Goal: Information Seeking & Learning: Learn about a topic

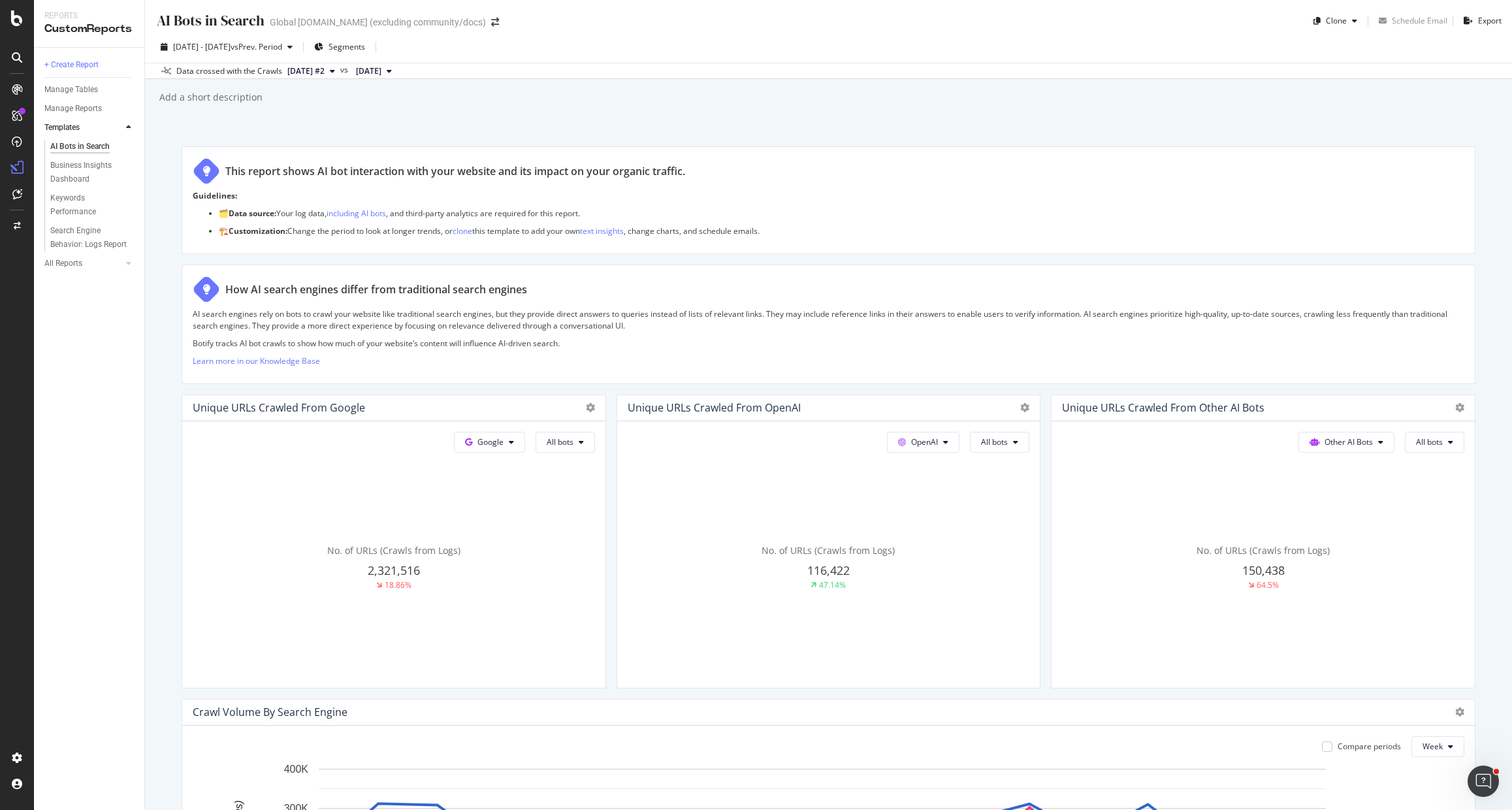
scroll to position [1692, 0]
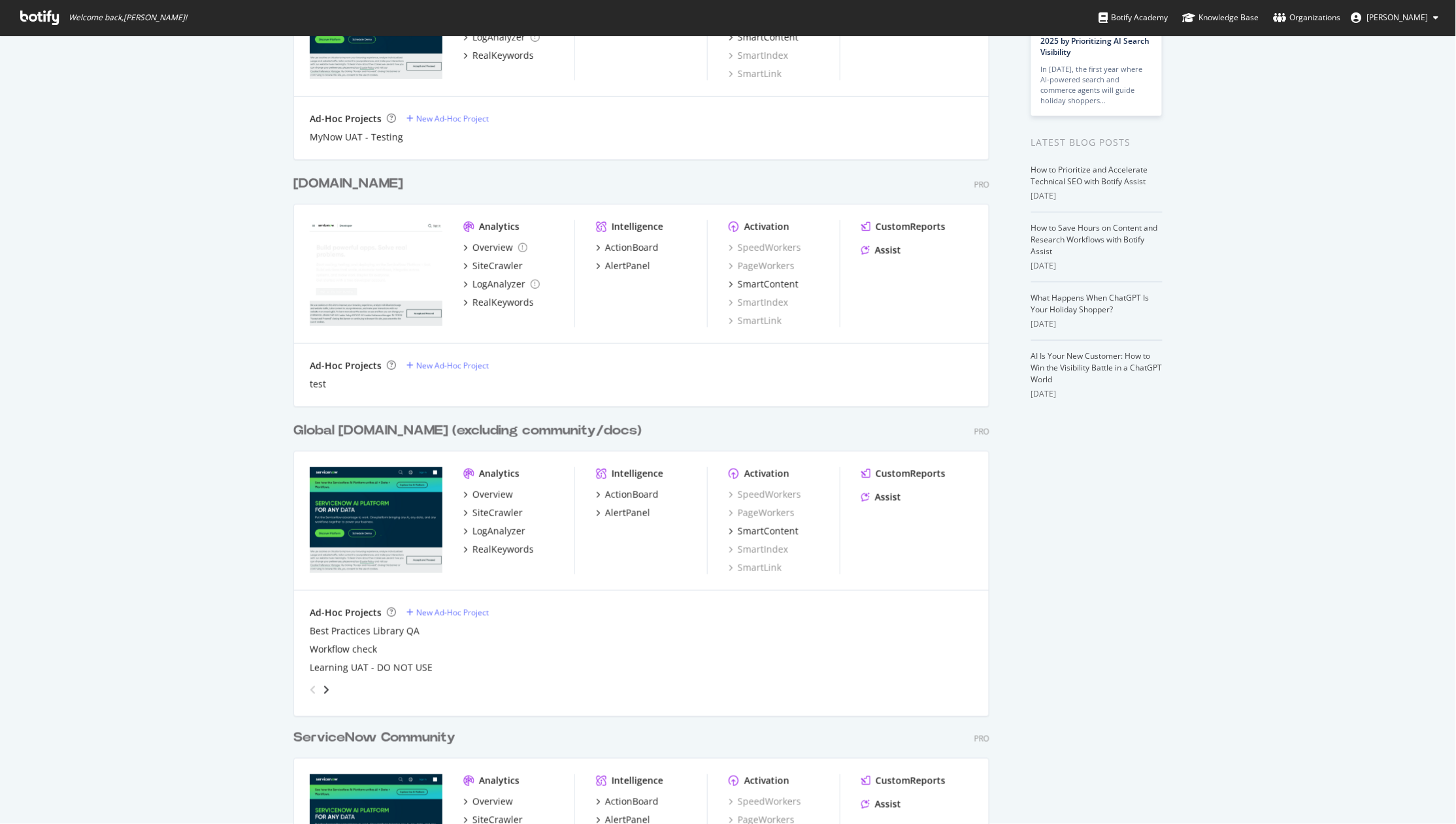
scroll to position [432, 0]
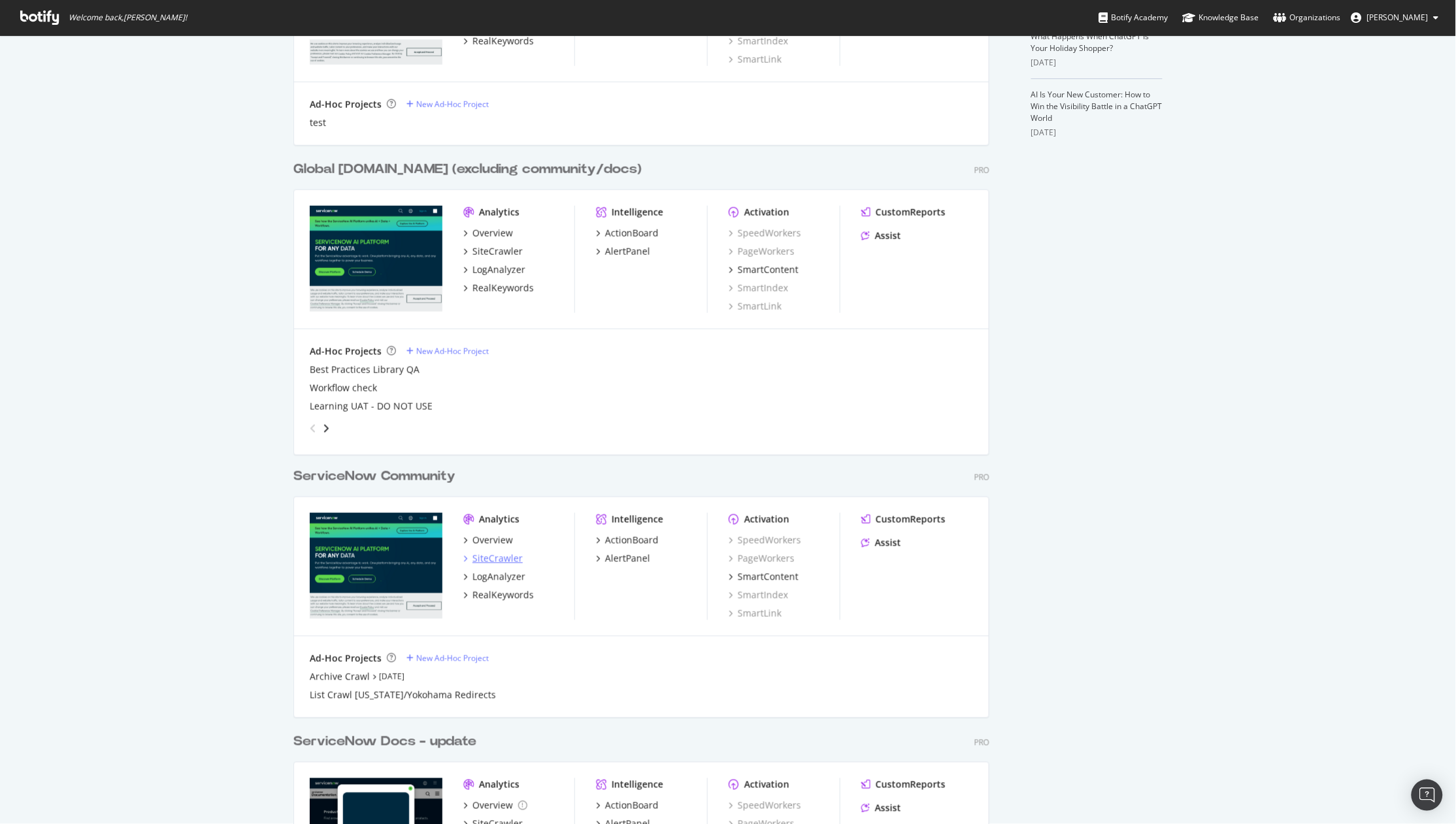
click at [498, 560] on div "SiteCrawler" at bounding box center [498, 559] width 50 height 13
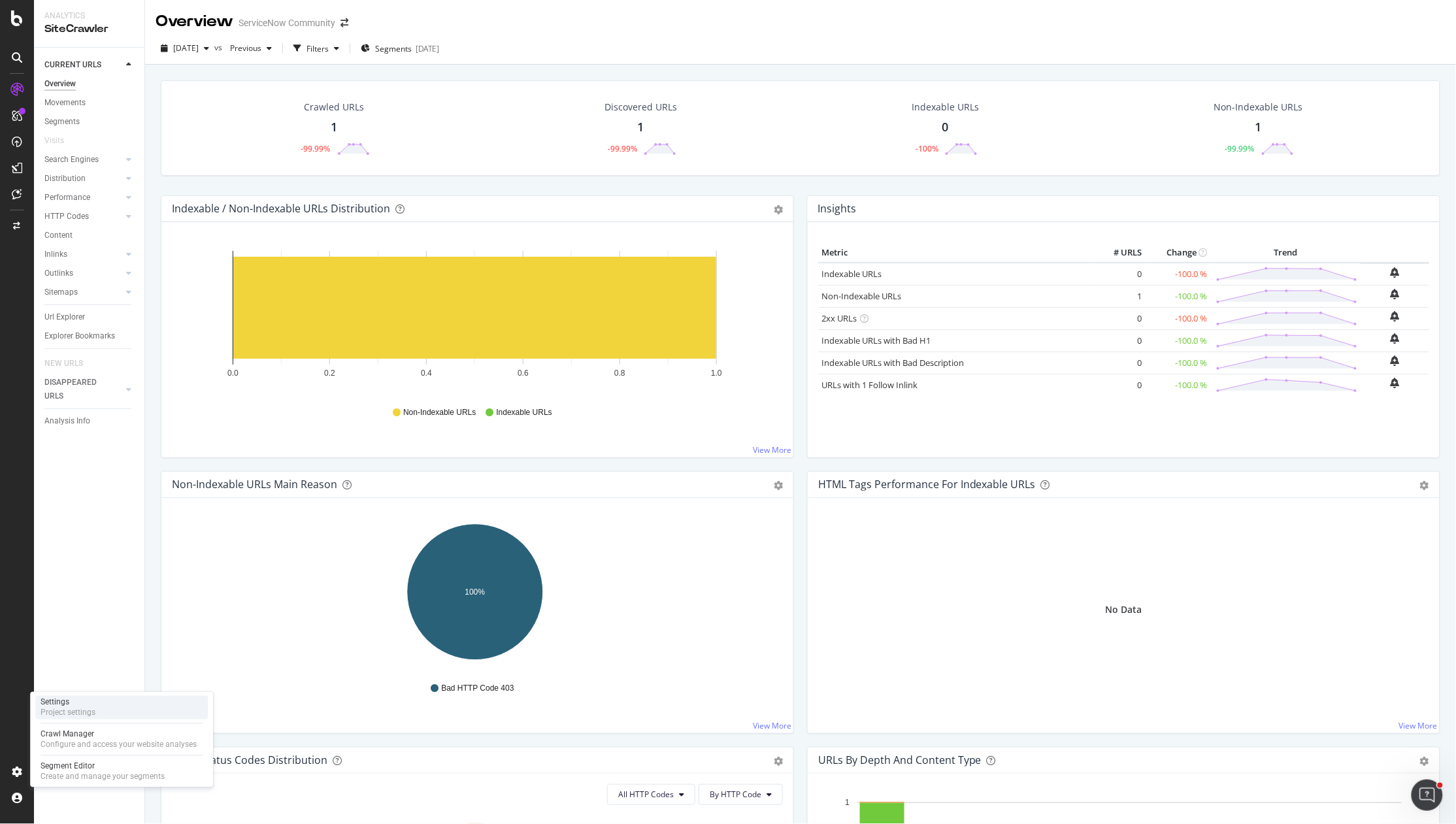
drag, startPoint x: 57, startPoint y: 713, endPoint x: 64, endPoint y: 705, distance: 10.6
click at [57, 713] on div "Project settings" at bounding box center [68, 713] width 55 height 11
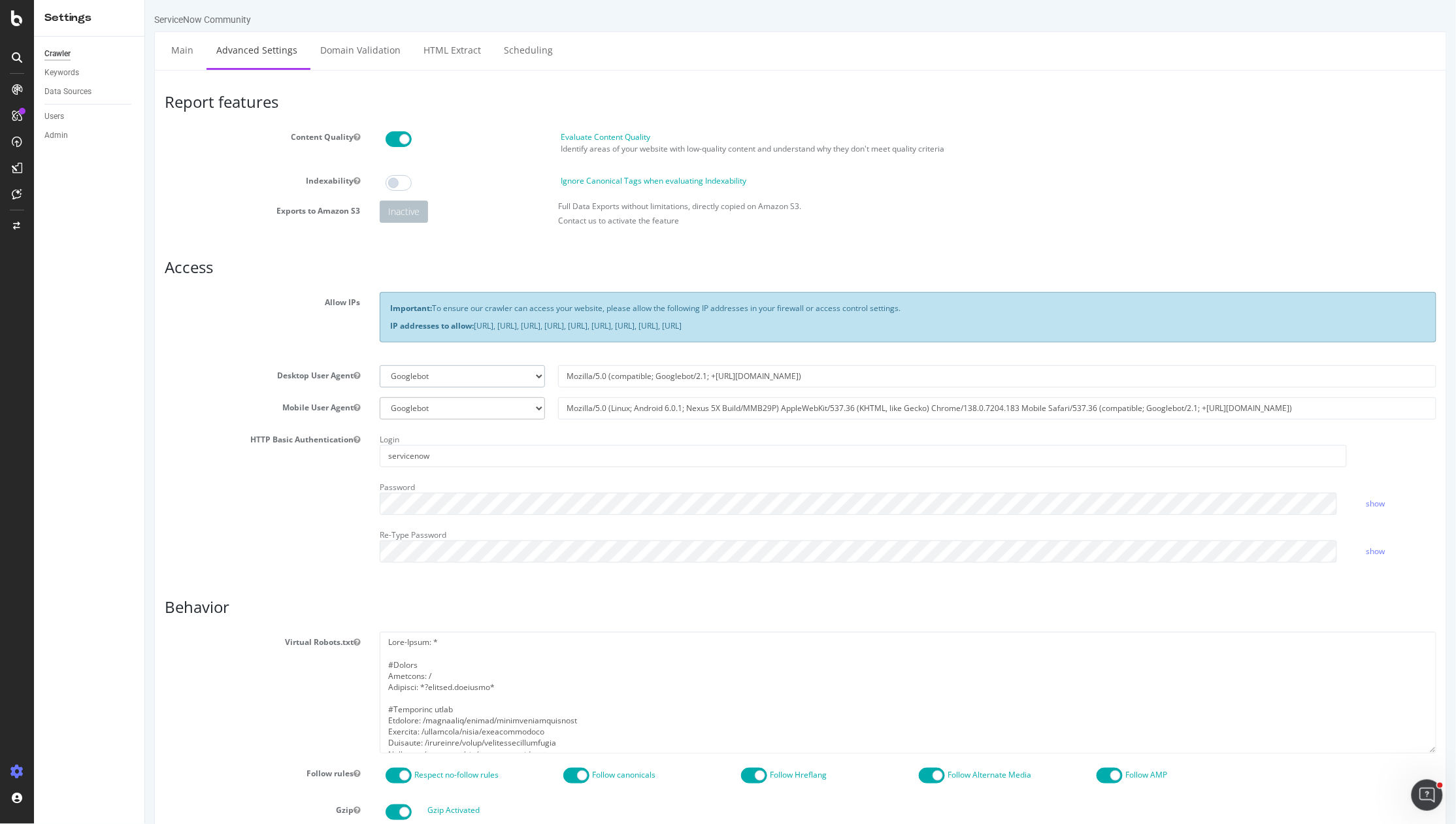
click at [495, 377] on select "Botify Googlebot Chrome Firefox Edge Custom" at bounding box center [462, 377] width 166 height 22
select select "Mozilla/5.0 (compatible; botify; http://botify.com)"
click at [379, 366] on select "Botify Googlebot Chrome Firefox Edge Custom" at bounding box center [462, 377] width 166 height 22
type input "Mozilla/5.0 (compatible; botify; http://botify.com)"
click at [518, 409] on select "Botify Googlebot Safari iPhone Safari iPad Chrome Android Custom" at bounding box center [462, 408] width 166 height 22
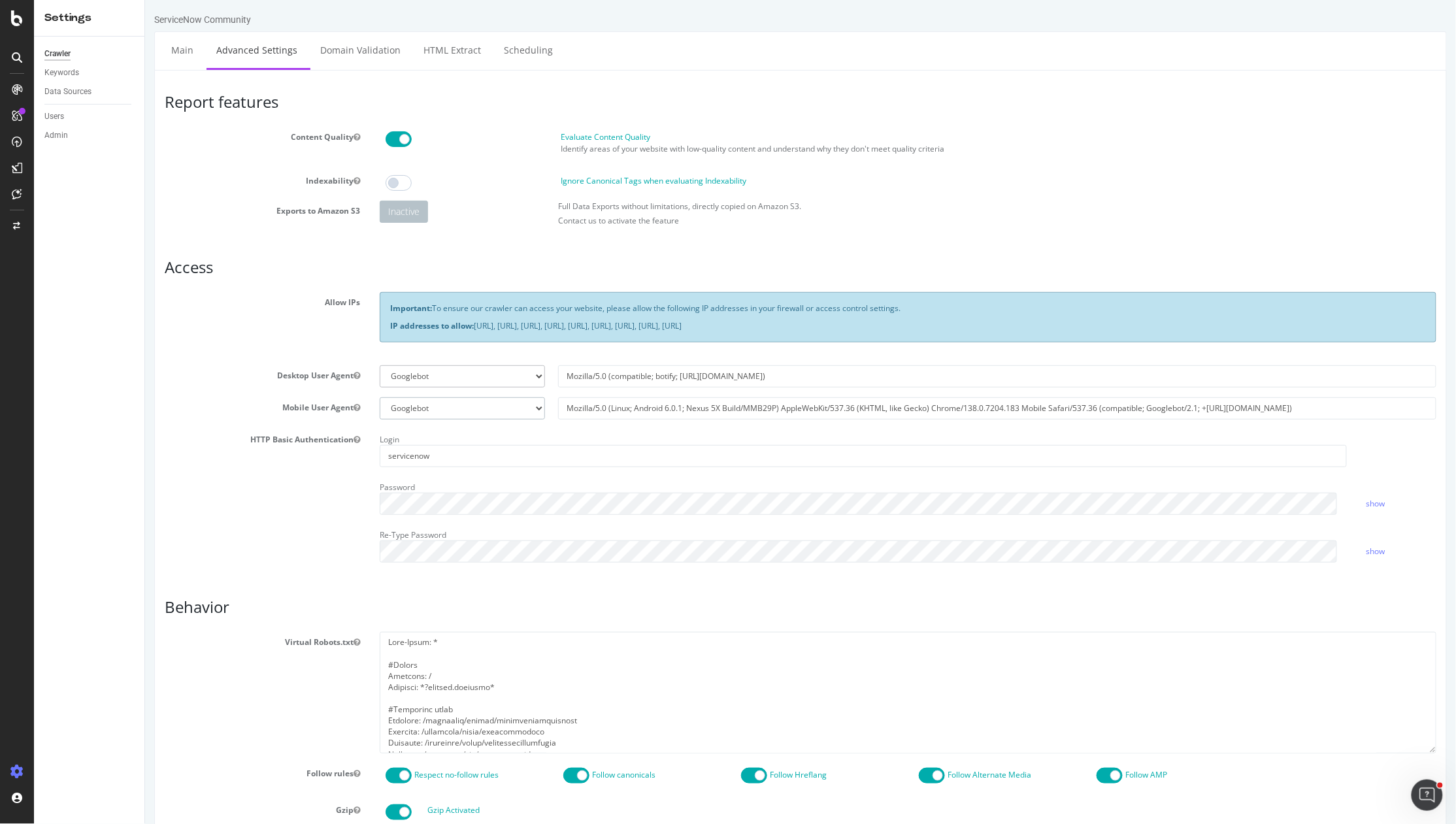
select select "Mozilla/5.0 Mobile (compatible; botify; http://botify.com)"
click at [379, 397] on select "Botify Googlebot Safari iPhone Safari iPad Chrome Android Custom" at bounding box center [462, 408] width 166 height 22
type input "Mozilla/5.0 Mobile (compatible; botify; http://botify.com)"
click at [1366, 503] on link "show" at bounding box center [1375, 503] width 19 height 11
click at [1366, 503] on link "hide" at bounding box center [1374, 503] width 16 height 11
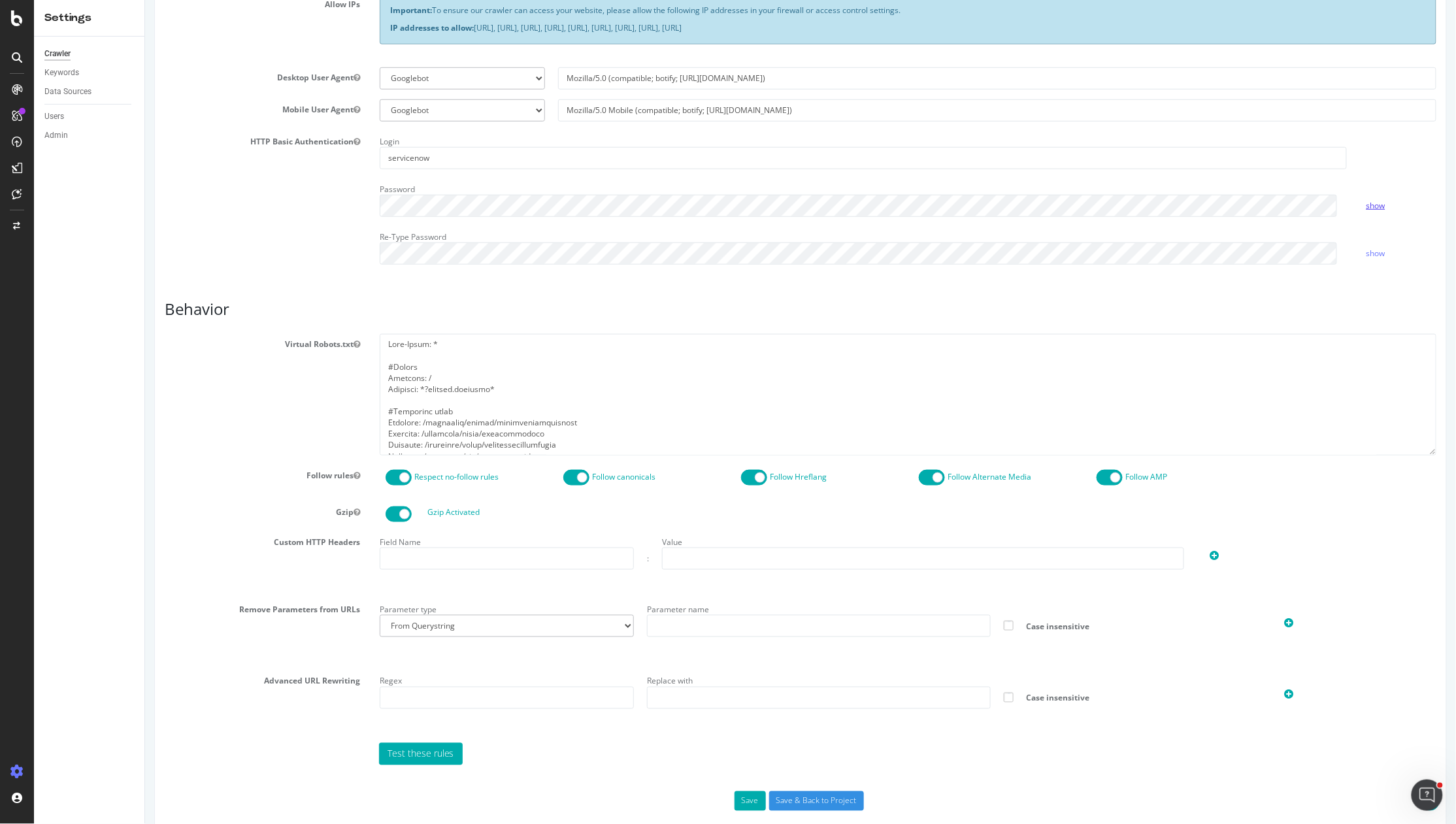
scroll to position [319, 0]
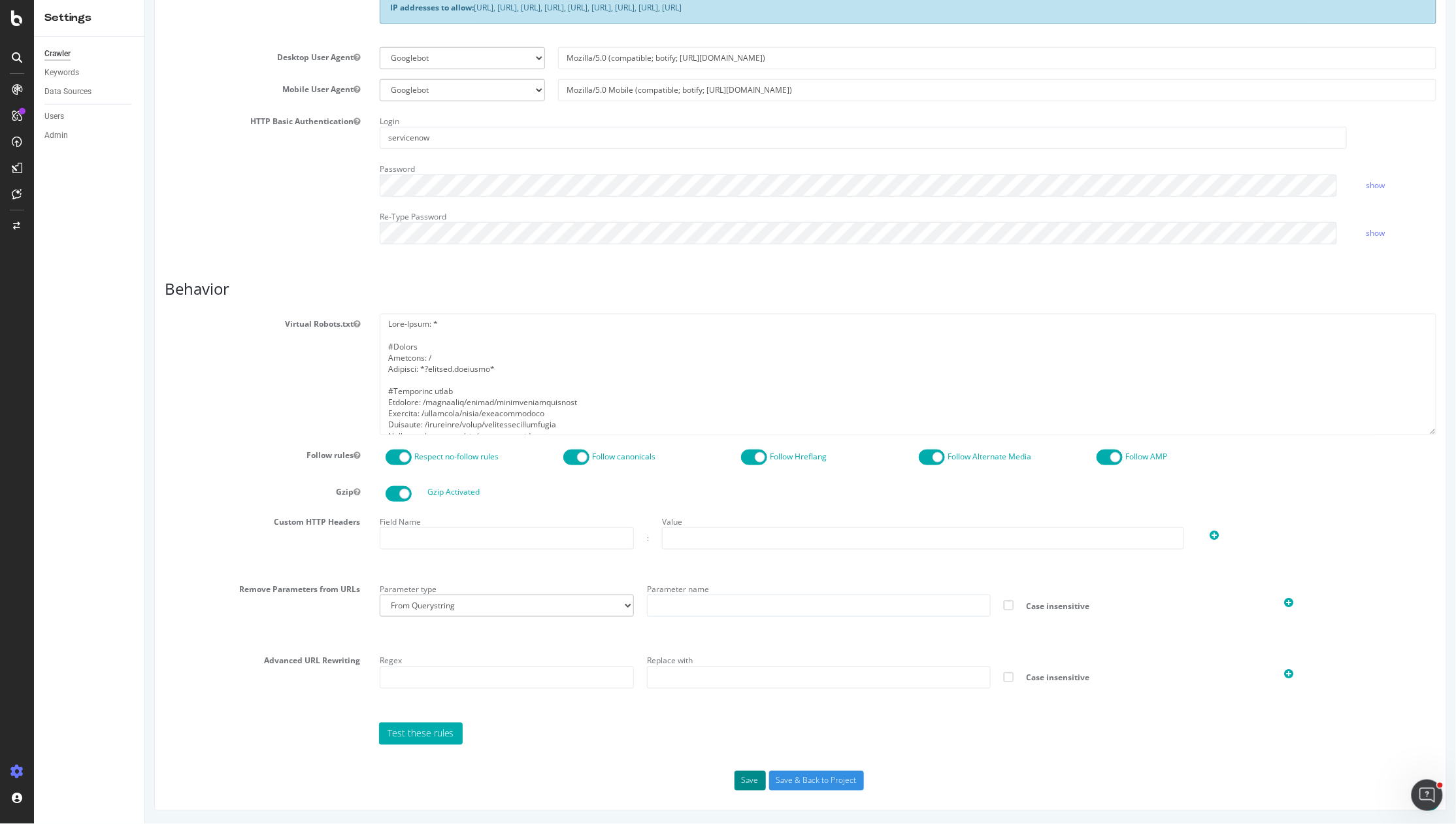
click at [748, 781] on button "Save" at bounding box center [750, 781] width 32 height 19
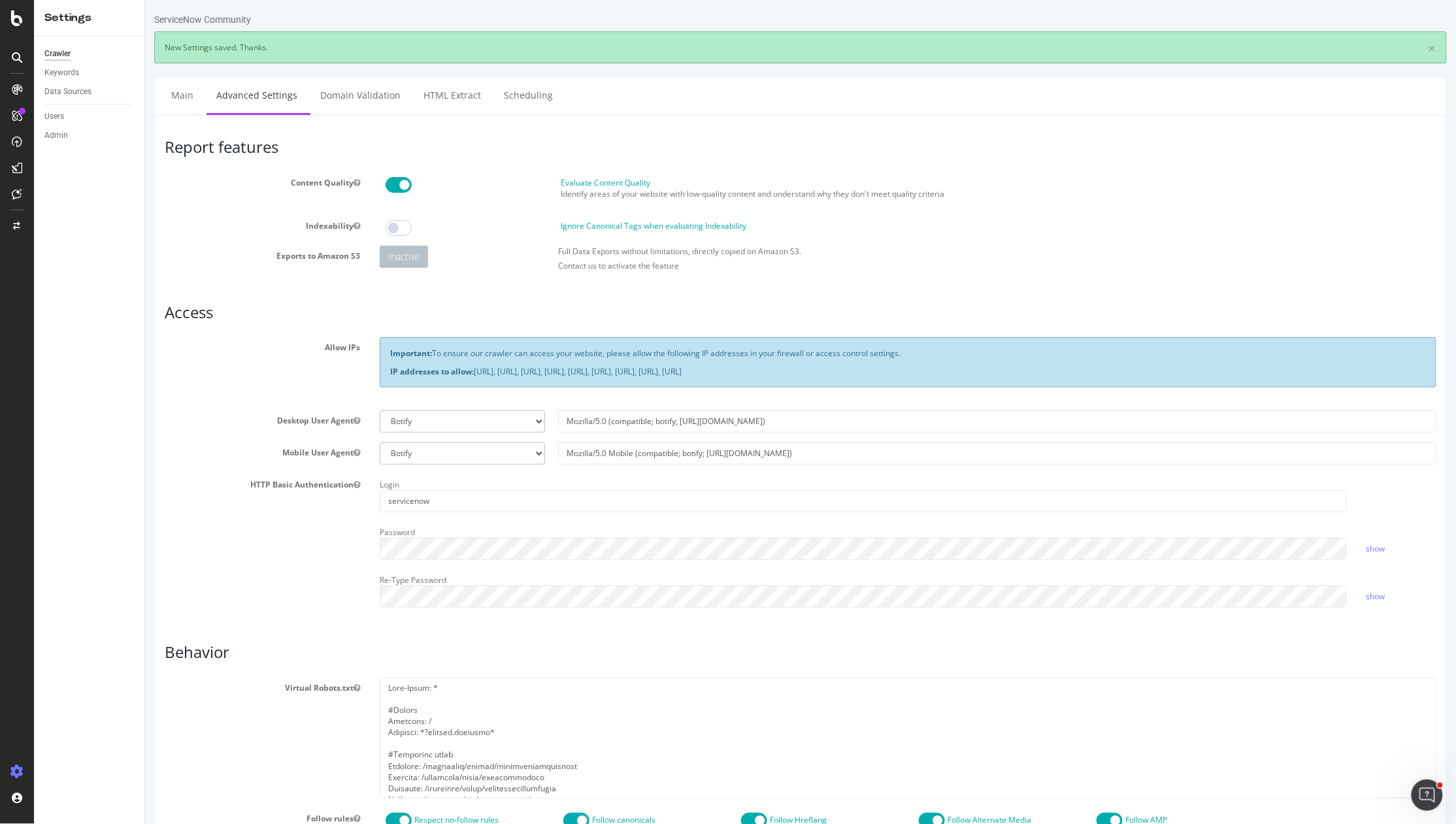
scroll to position [0, 0]
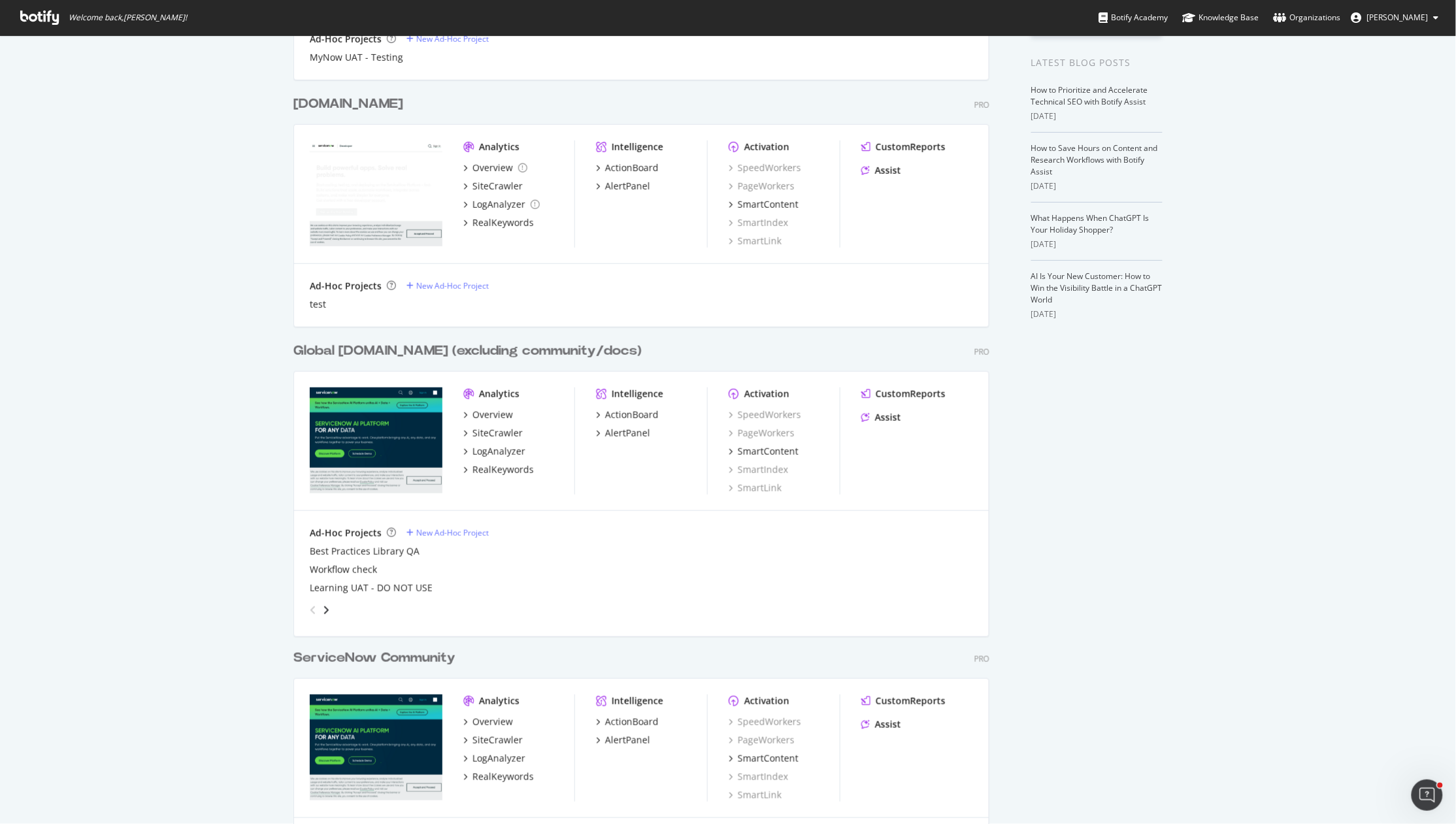
scroll to position [249, 0]
click at [482, 433] on div "SiteCrawler" at bounding box center [498, 435] width 50 height 13
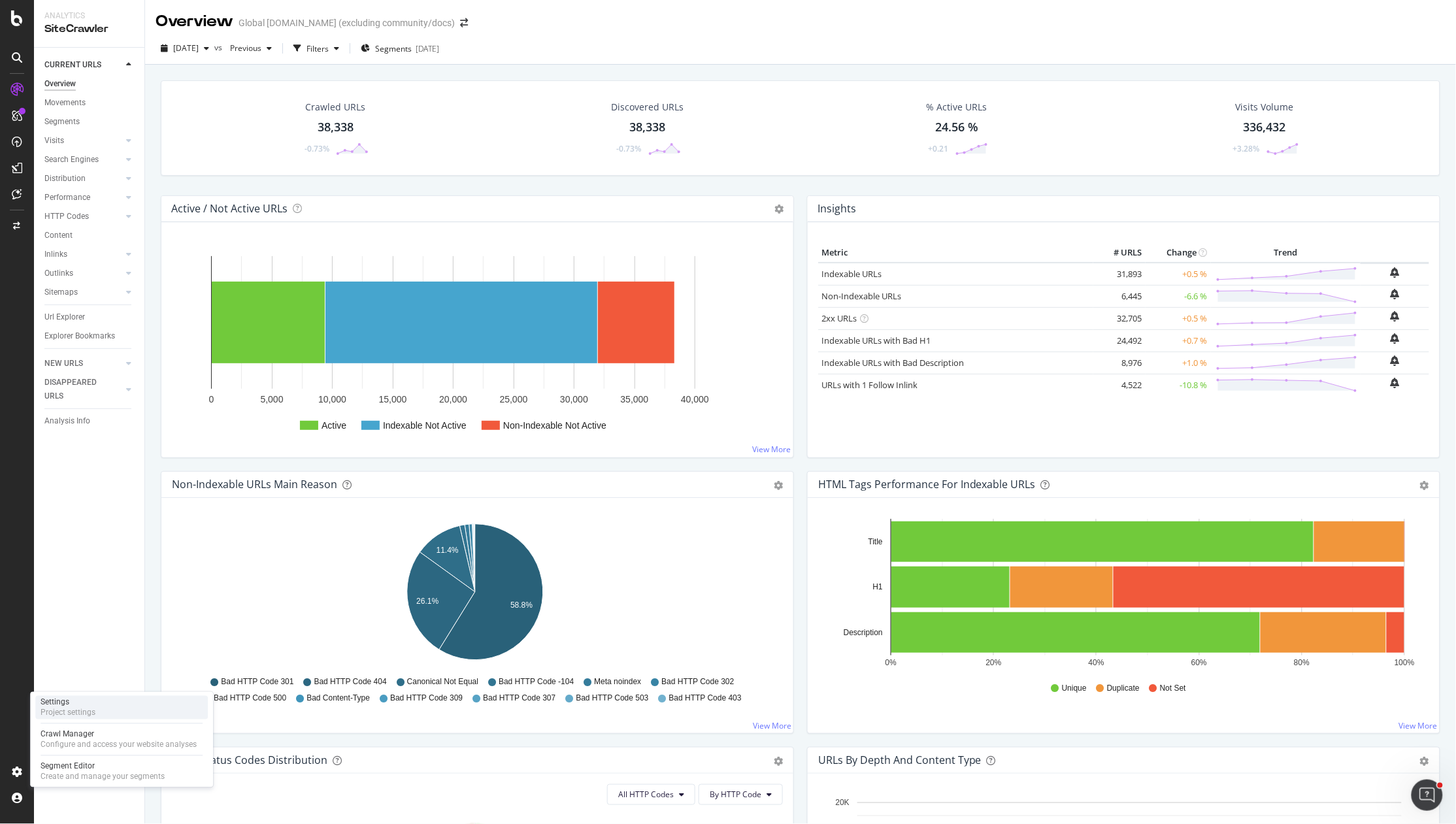
click at [60, 599] on div "Project settings" at bounding box center [68, 713] width 55 height 11
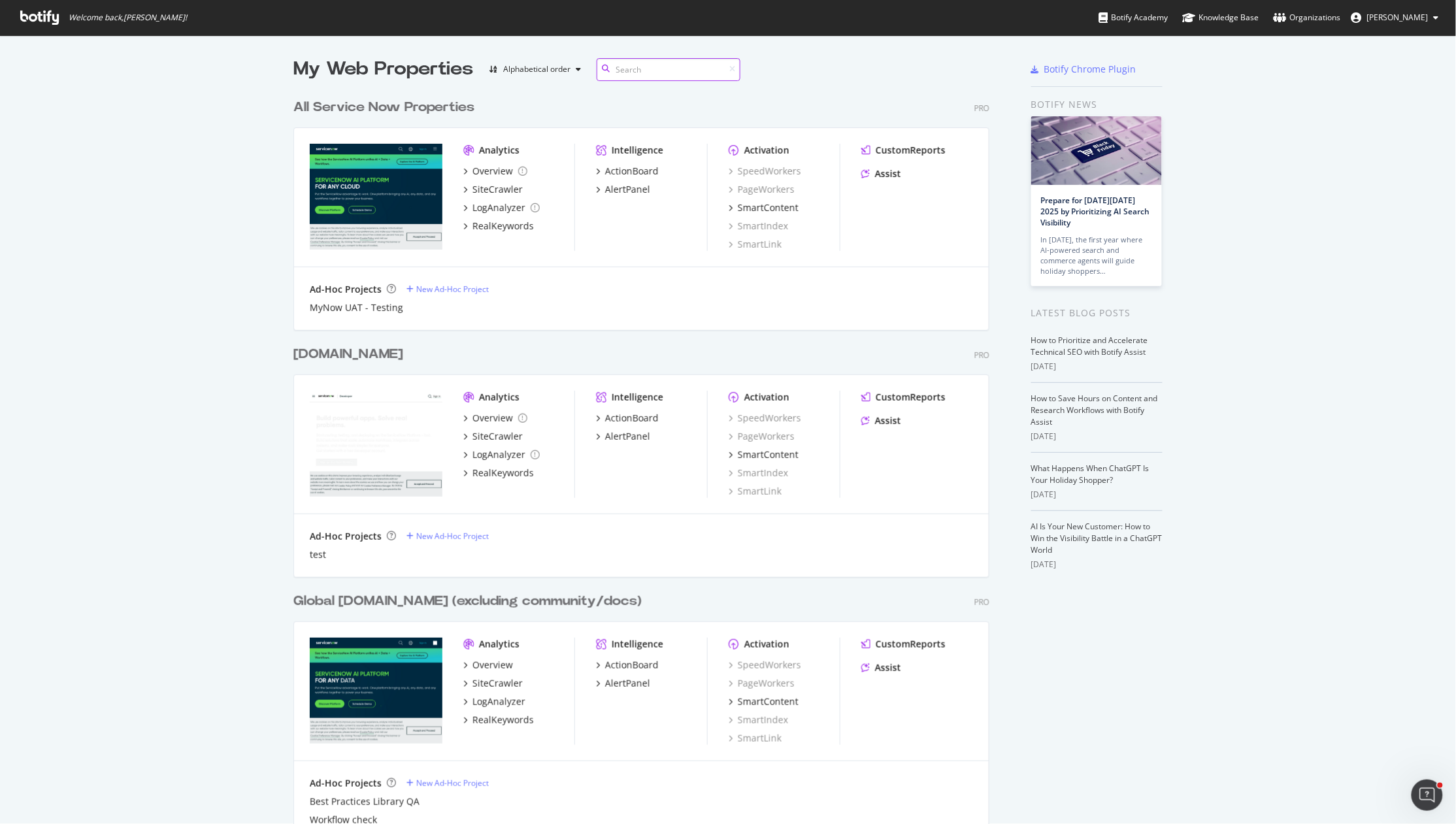
scroll to position [37, 0]
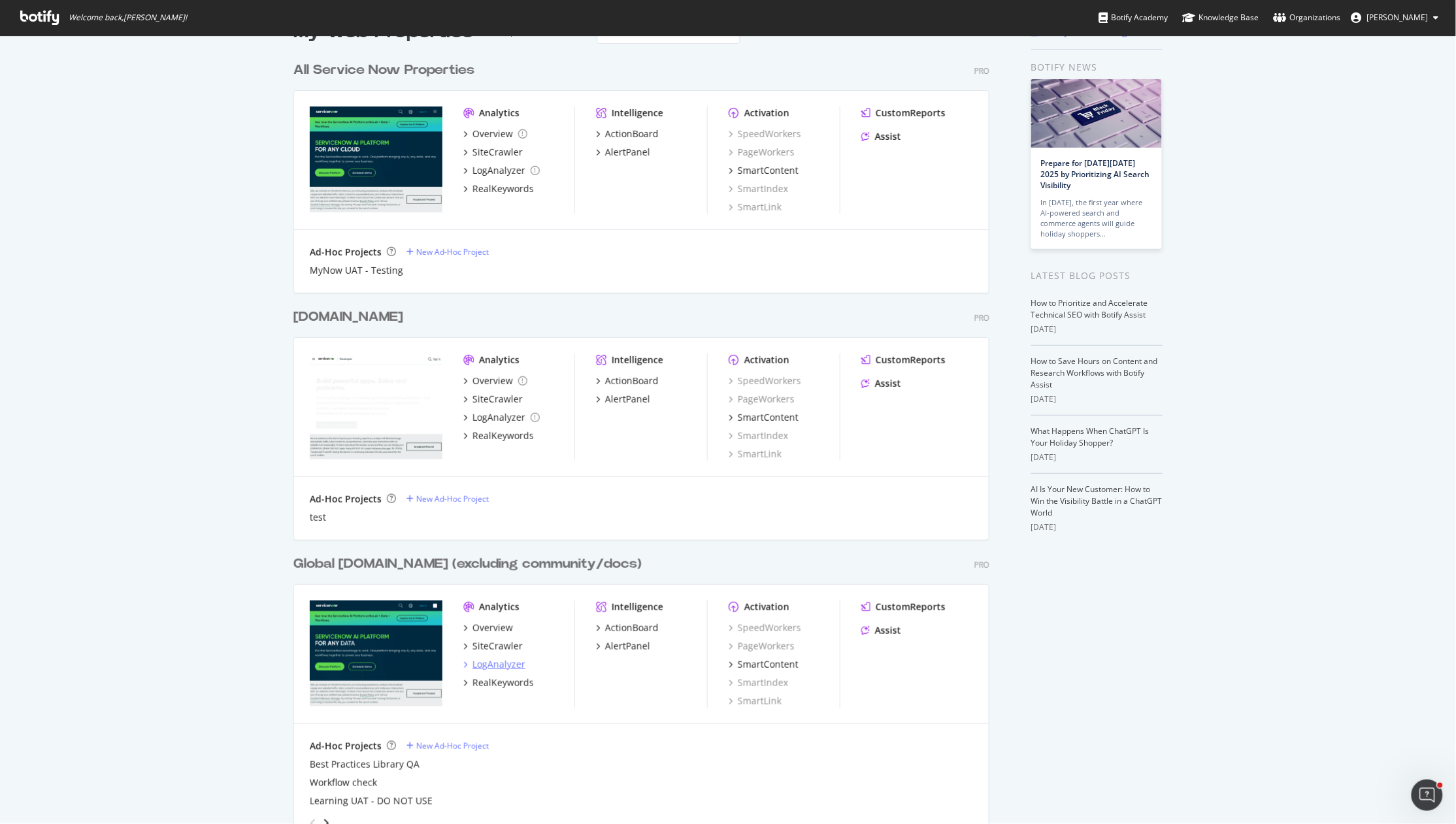
click at [501, 661] on div "LogAnalyzer" at bounding box center [499, 665] width 53 height 13
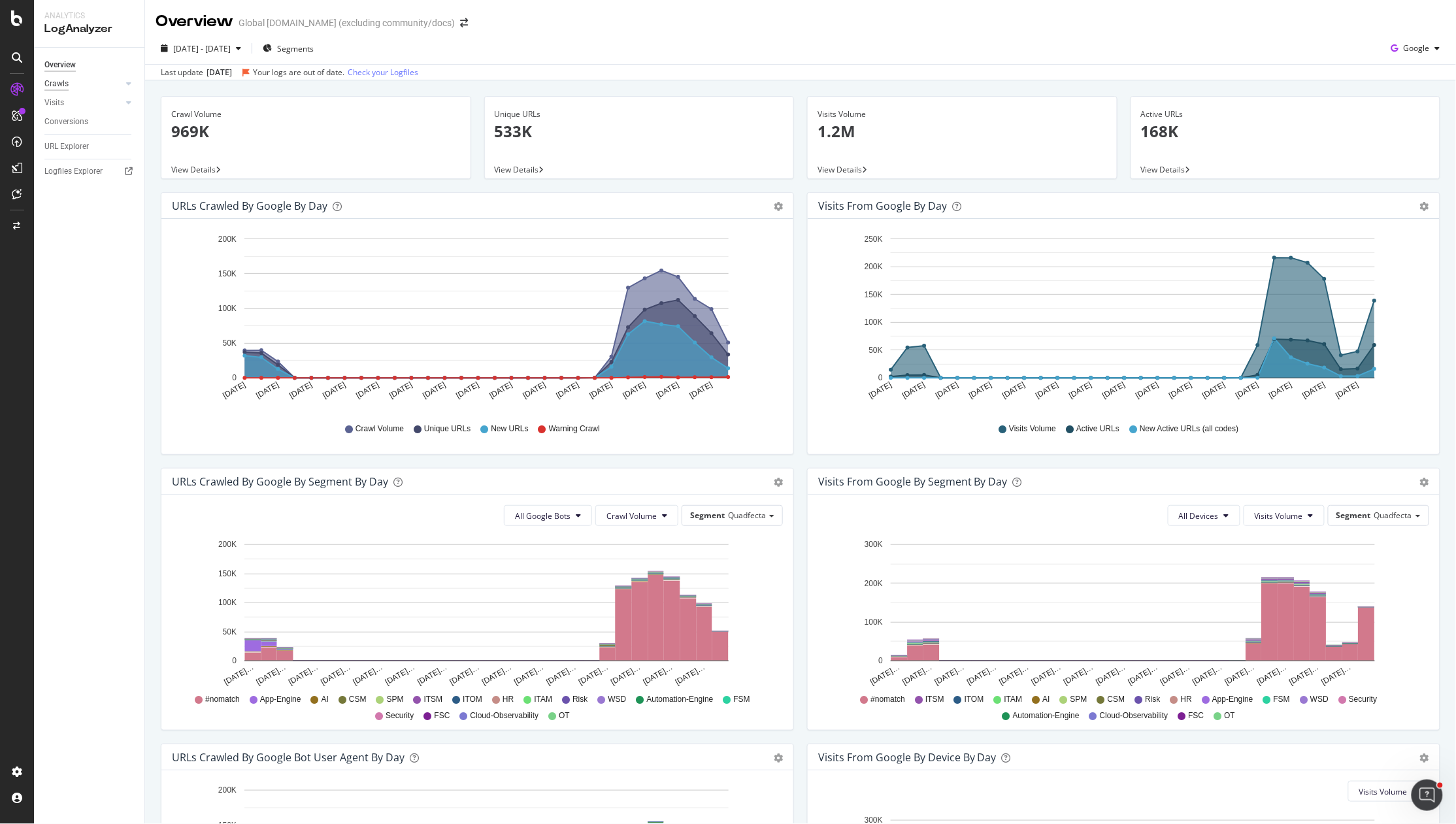
click at [67, 83] on div "Crawls" at bounding box center [57, 84] width 24 height 14
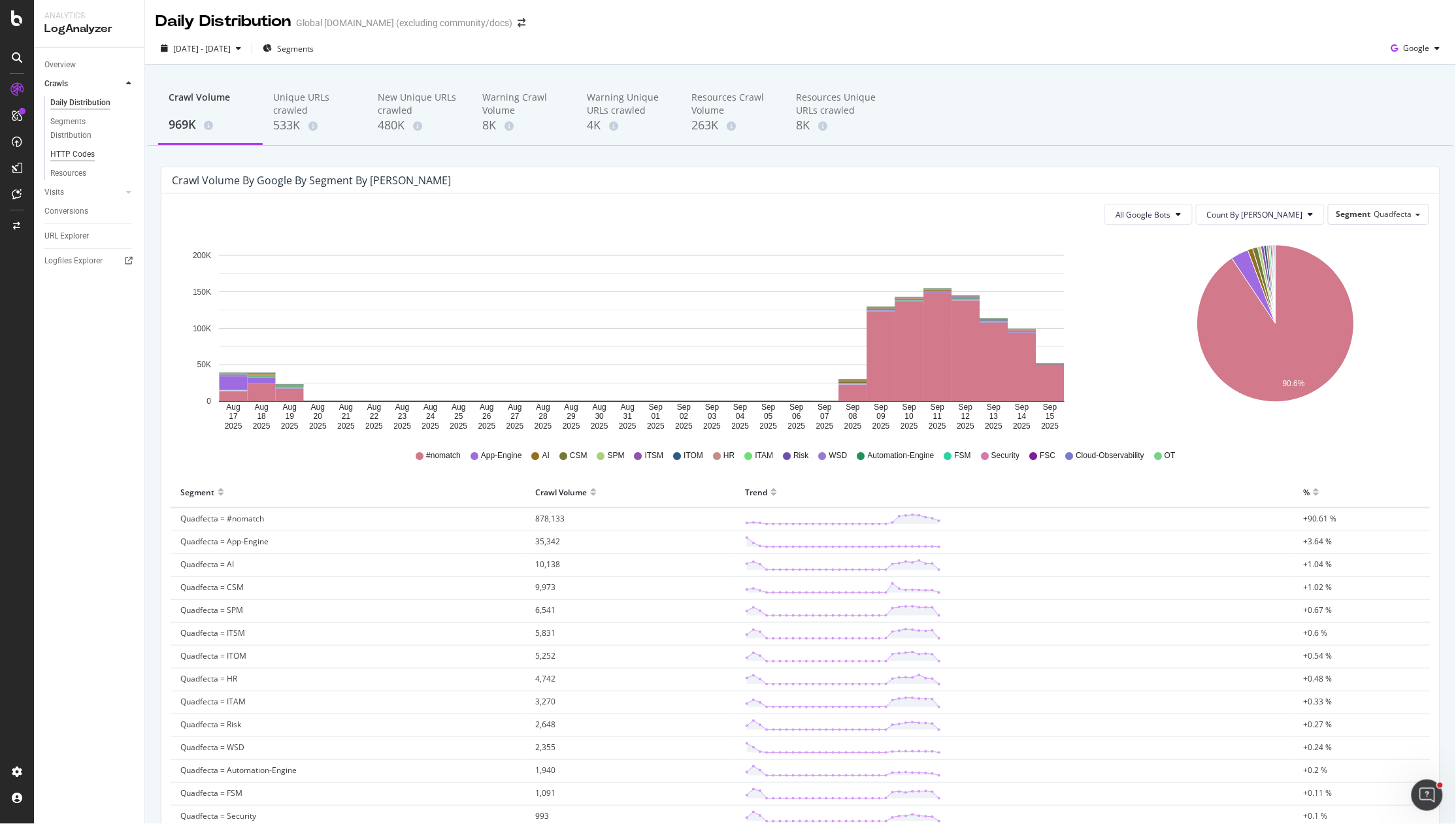
click at [69, 151] on div "HTTP Codes" at bounding box center [72, 154] width 44 height 14
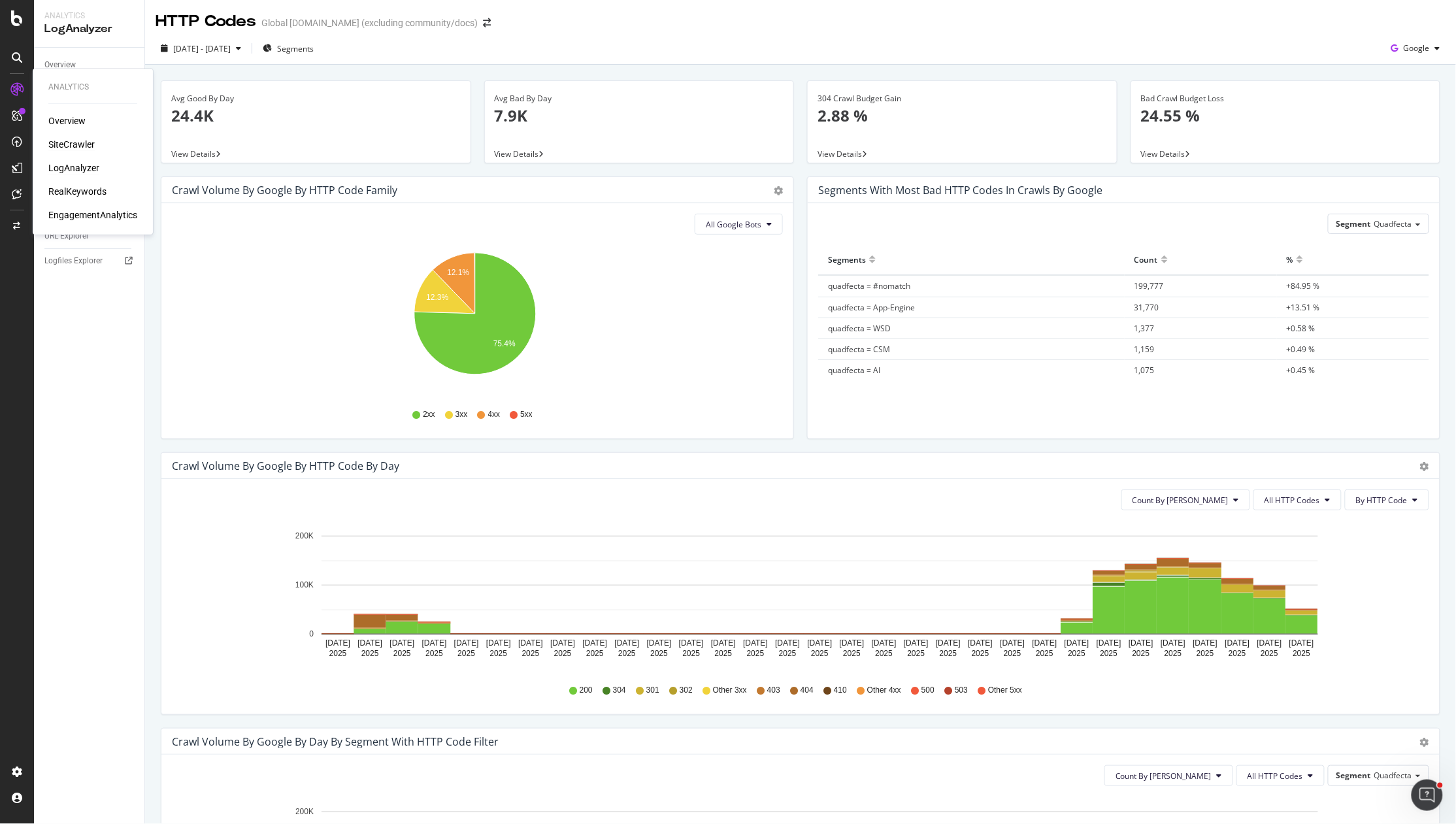
click at [64, 144] on div "SiteCrawler" at bounding box center [71, 144] width 47 height 13
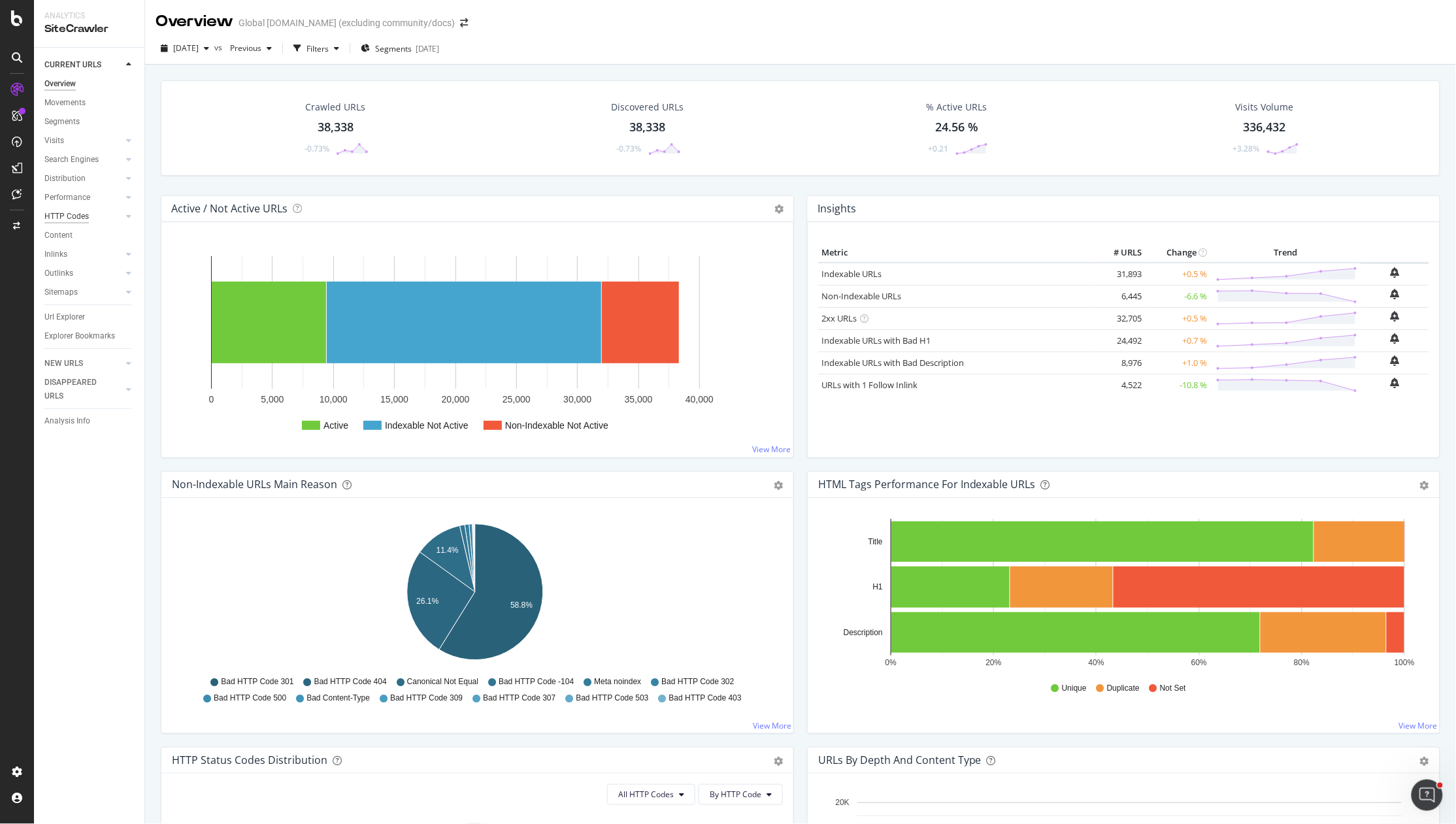
click at [72, 217] on div "HTTP Codes" at bounding box center [67, 217] width 44 height 14
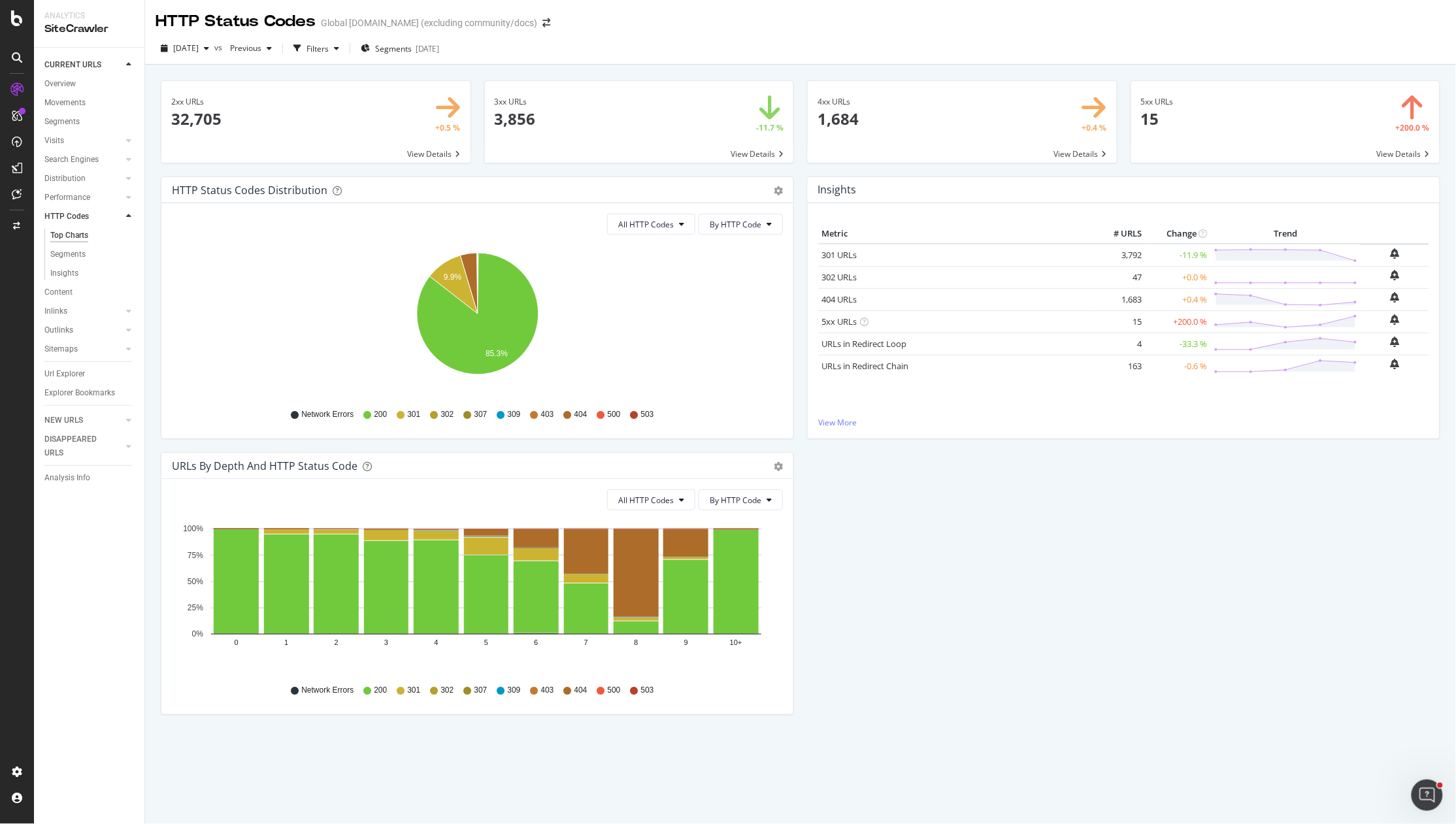
click at [154, 311] on div "HTTP Status Codes Distribution Pie Table Export as CSV Add to Custom Report All…" at bounding box center [477, 314] width 647 height 276
click at [64, 83] on div "Overview" at bounding box center [60, 84] width 32 height 14
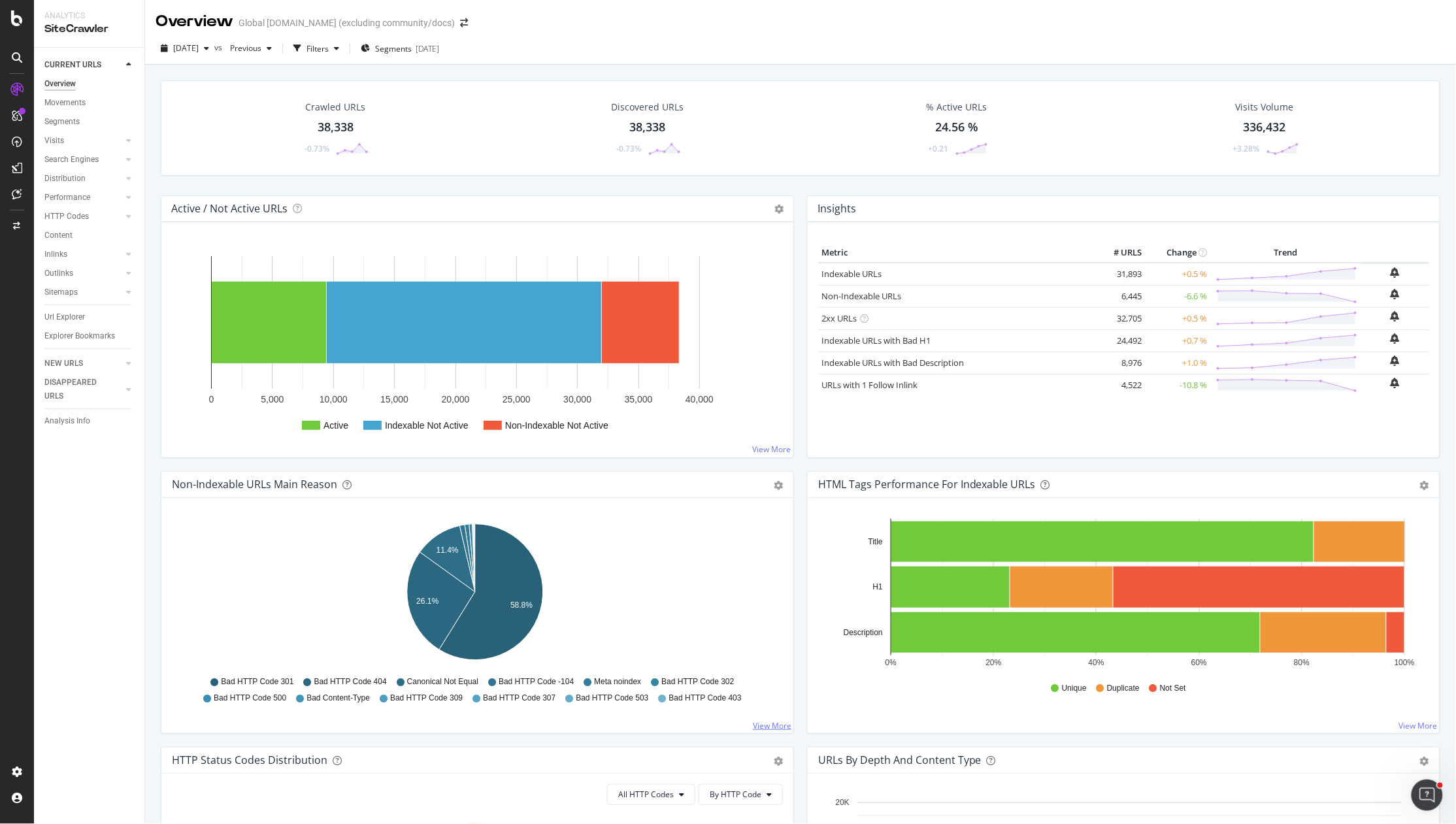
click at [758, 725] on link "View More" at bounding box center [772, 726] width 39 height 11
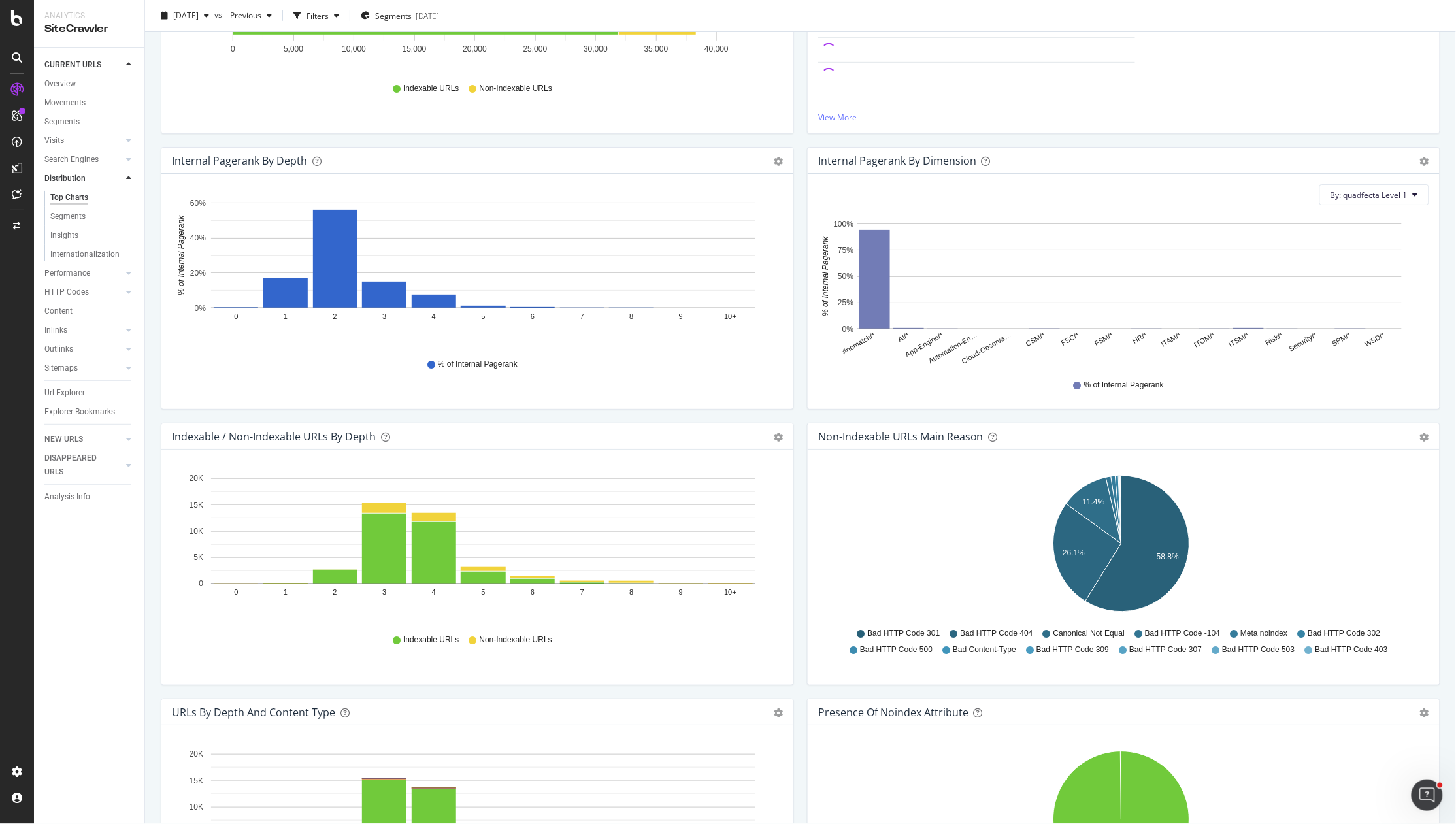
scroll to position [300, 0]
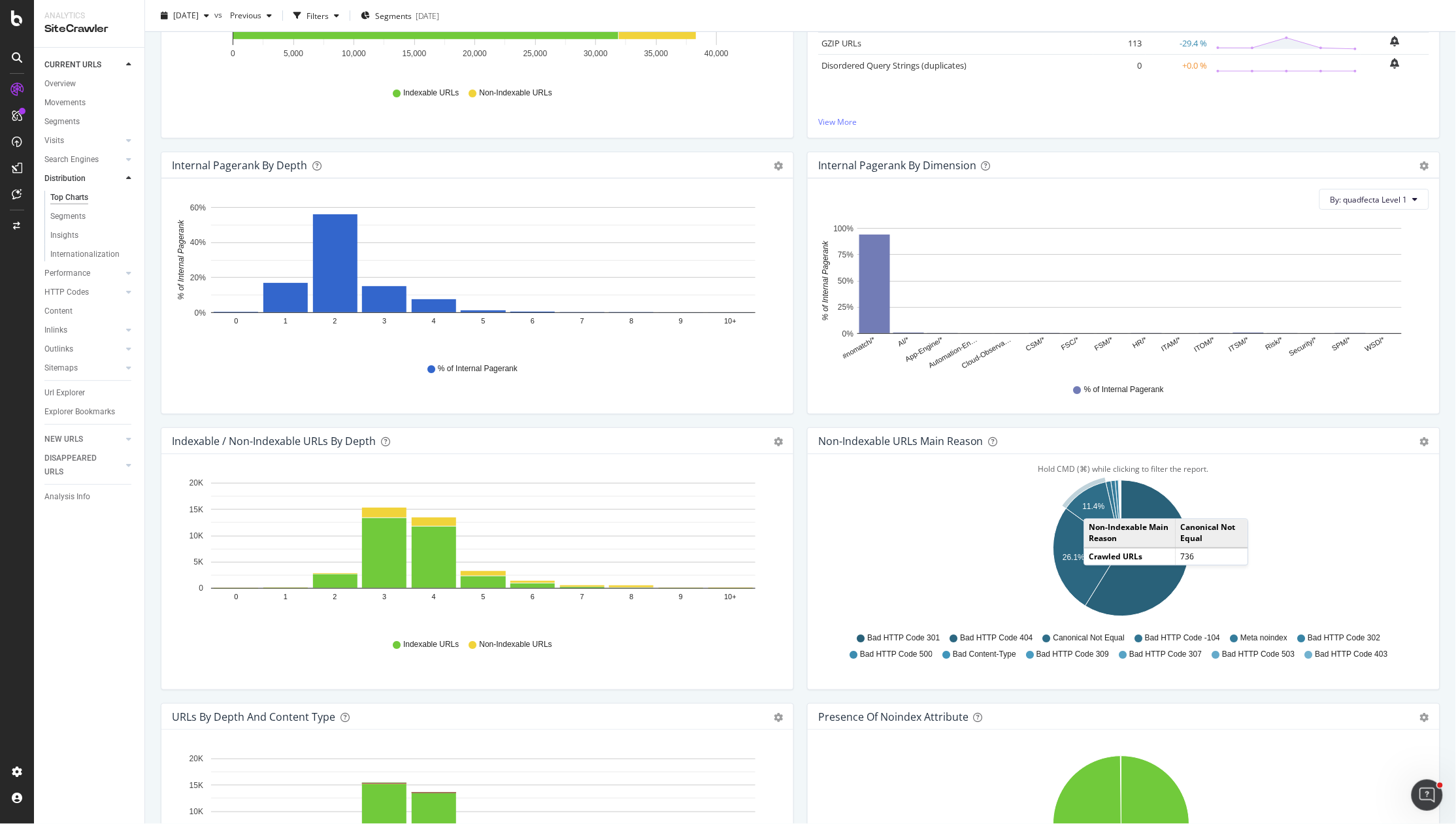
click at [1091, 506] on text "11.4%" at bounding box center [1093, 506] width 22 height 9
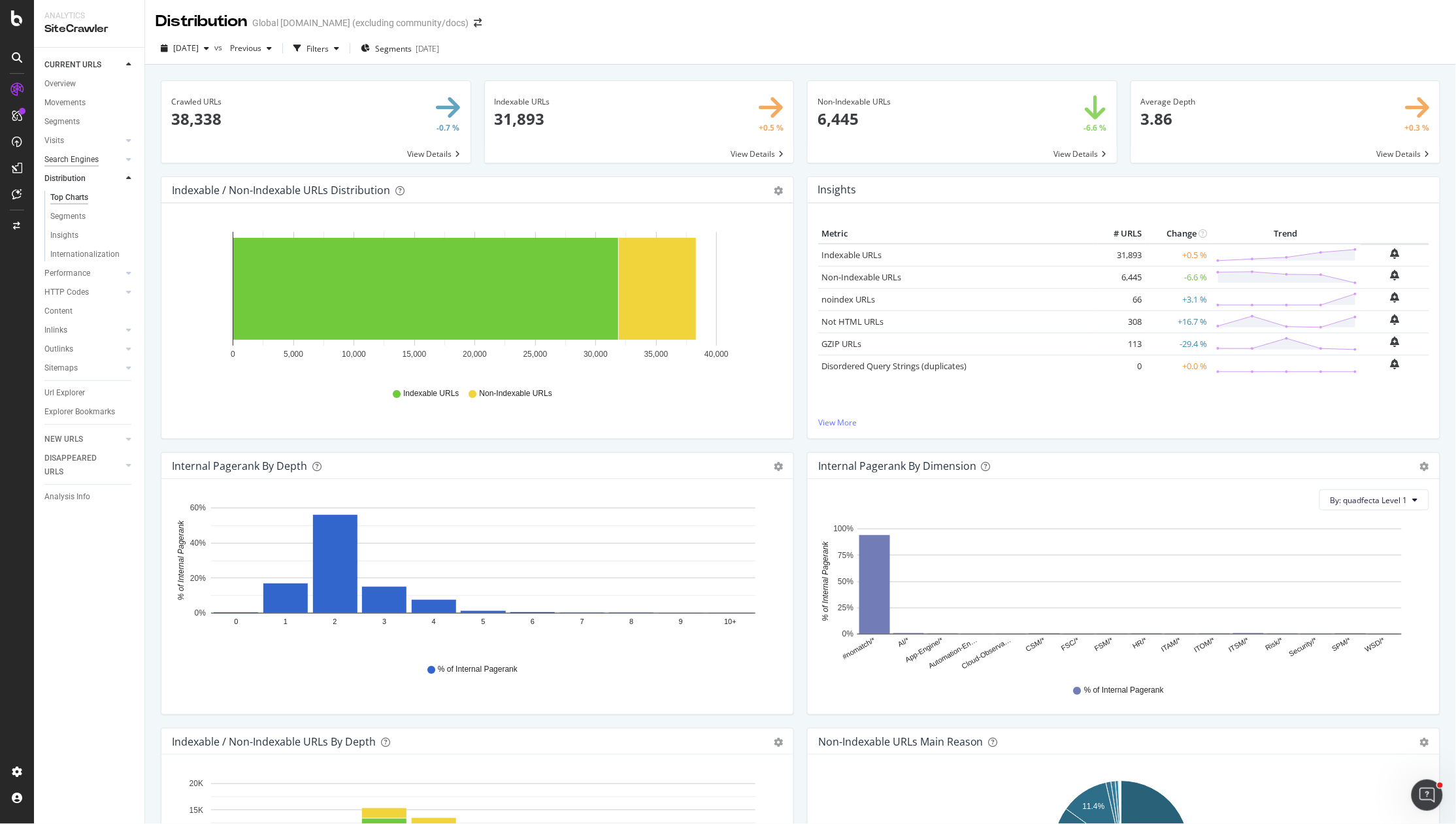
click at [65, 153] on div "Search Engines" at bounding box center [72, 159] width 54 height 14
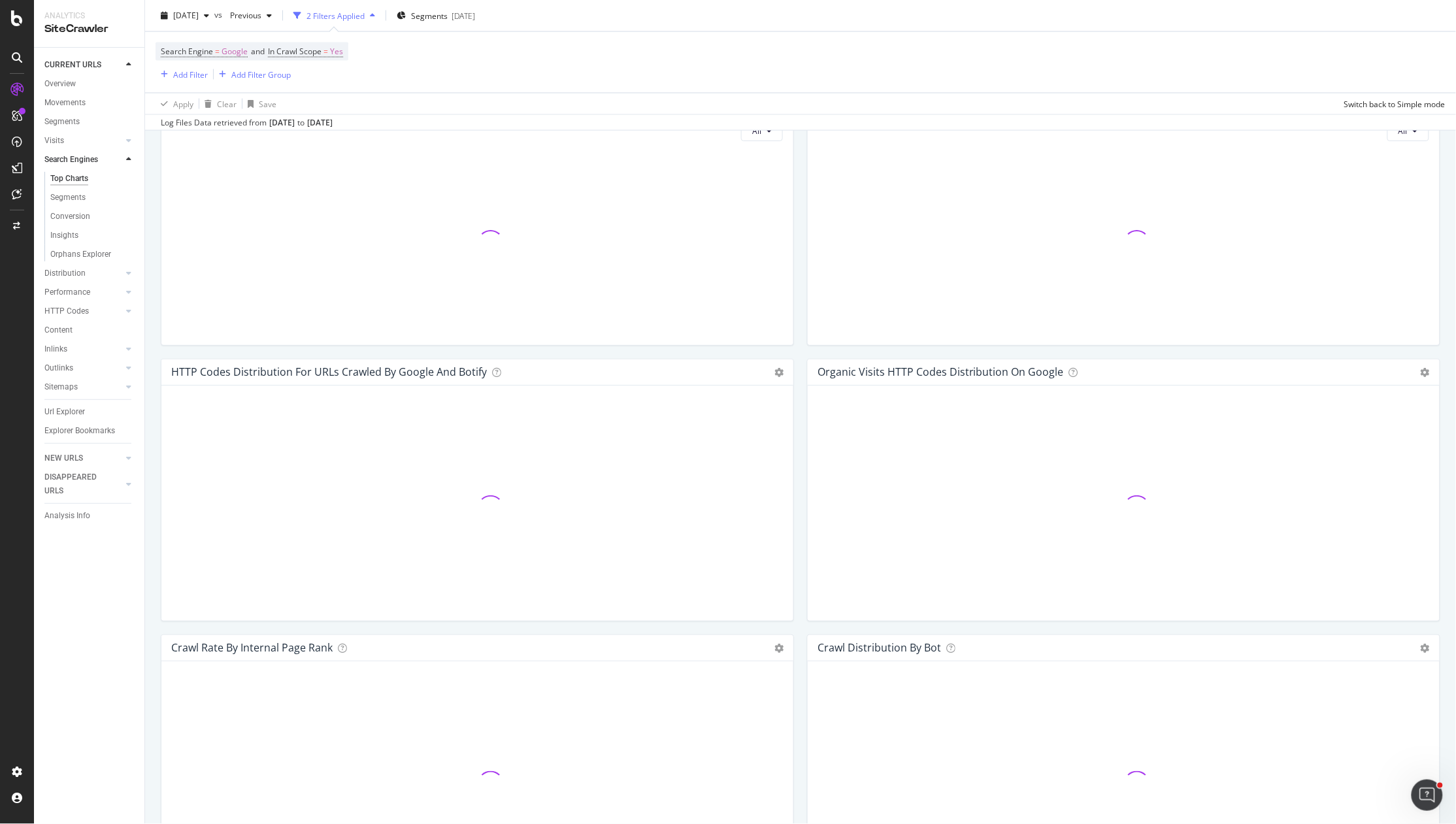
scroll to position [37, 0]
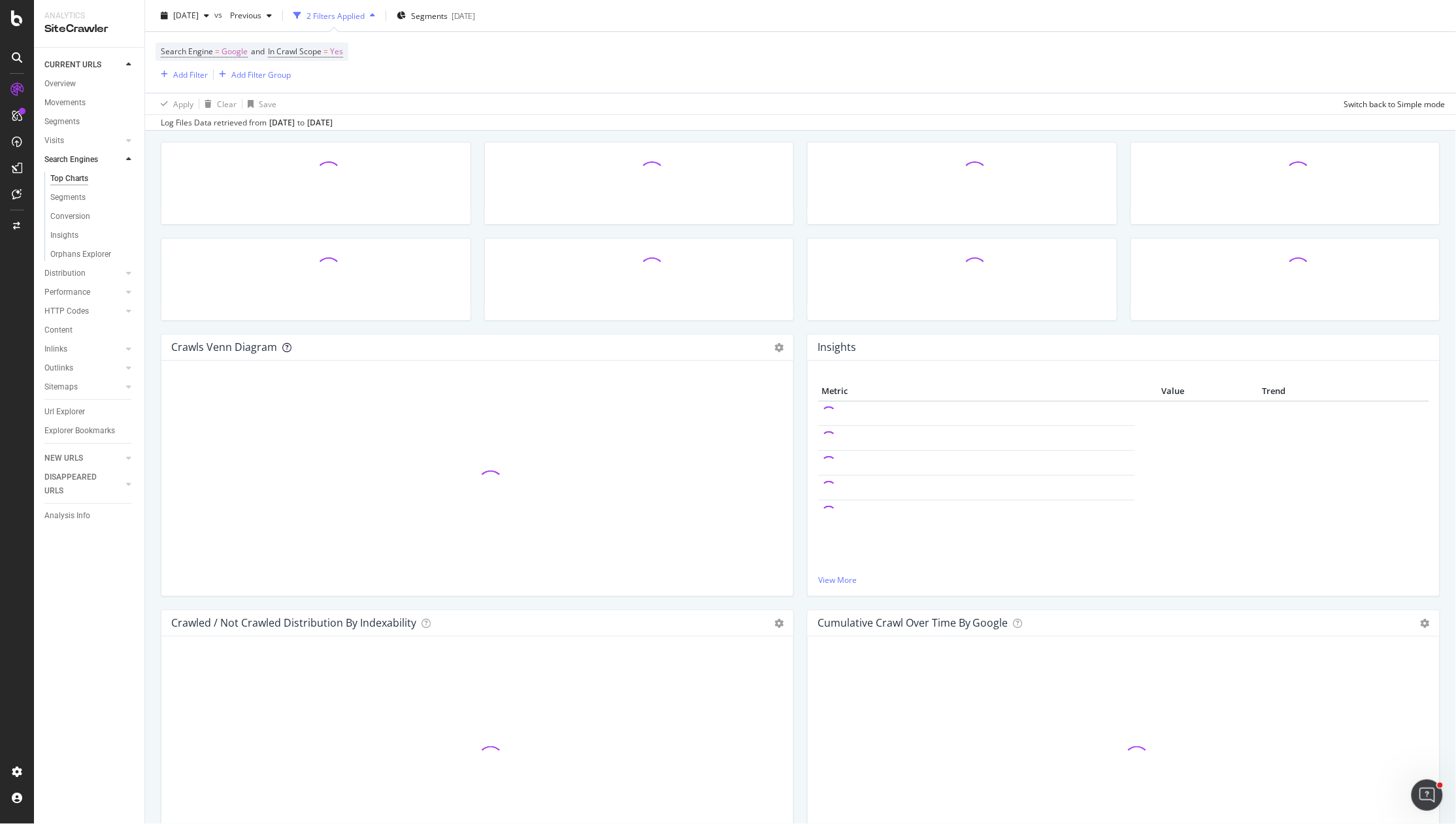
click at [284, 345] on icon at bounding box center [287, 348] width 9 height 9
